Goal: Check status

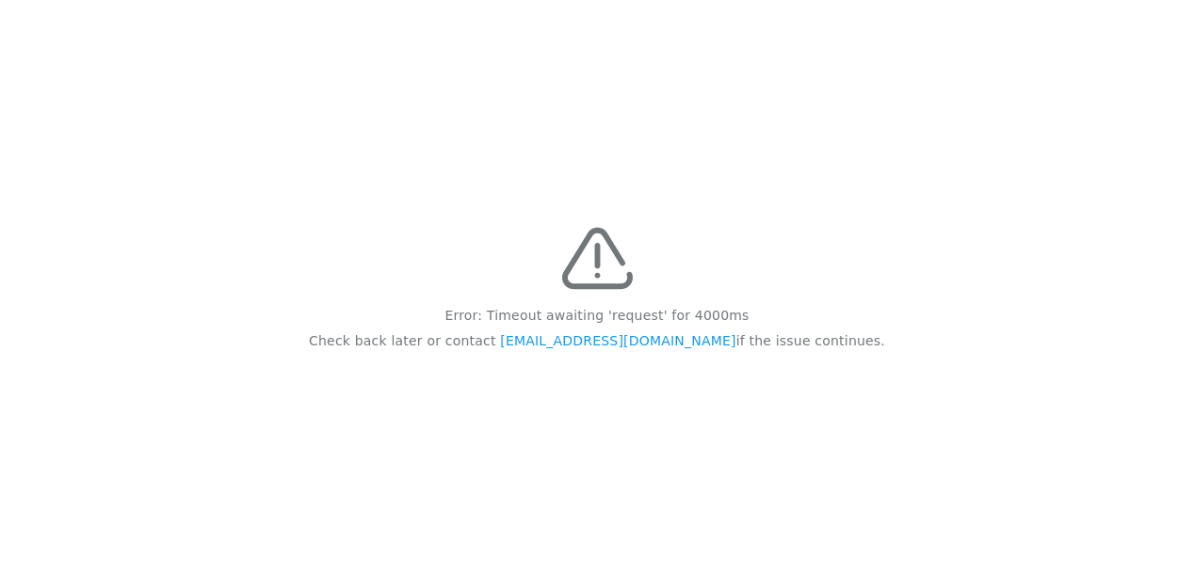
drag, startPoint x: 940, startPoint y: 88, endPoint x: 958, endPoint y: 70, distance: 26.6
click at [940, 88] on div "Error: Timeout awaiting 'request' for 4000ms Check back later or contact [EMAIL…" at bounding box center [597, 288] width 1194 height 576
